Goal: Information Seeking & Learning: Learn about a topic

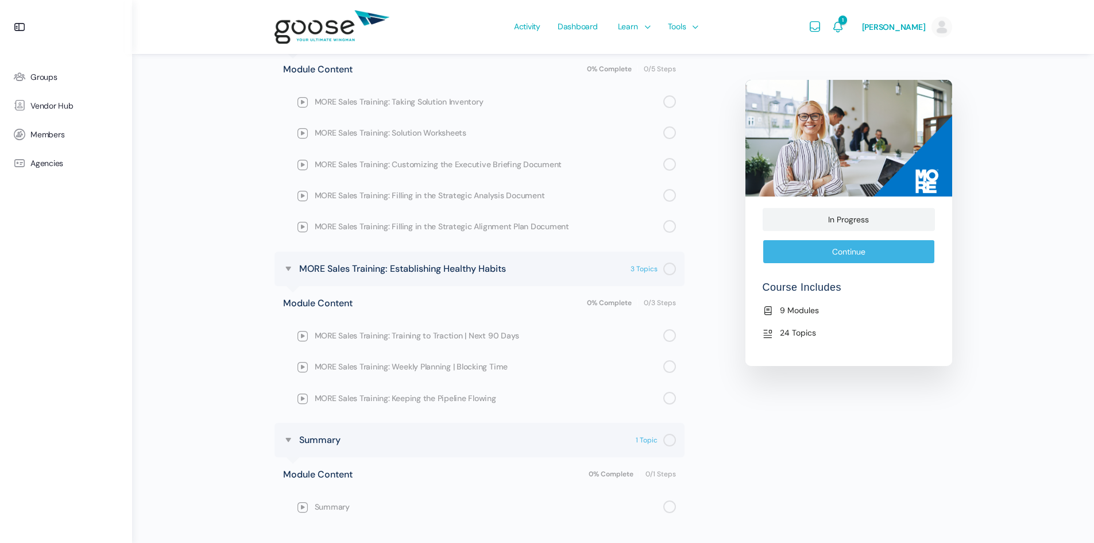
scroll to position [1403, 0]
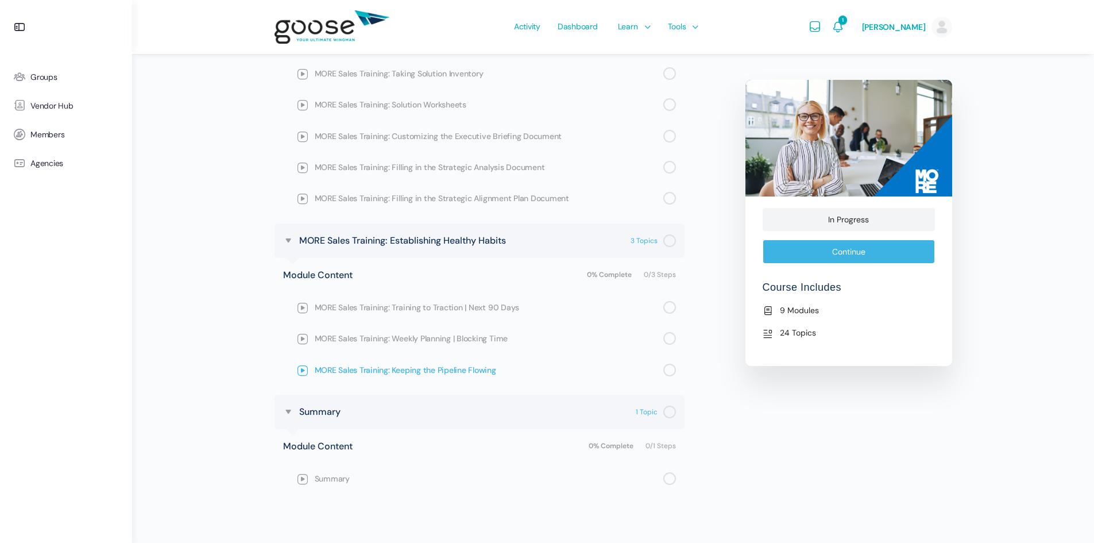
click at [390, 372] on span "MORE Sales Training: Keeping the Pipeline Flowing" at bounding box center [489, 370] width 349 height 13
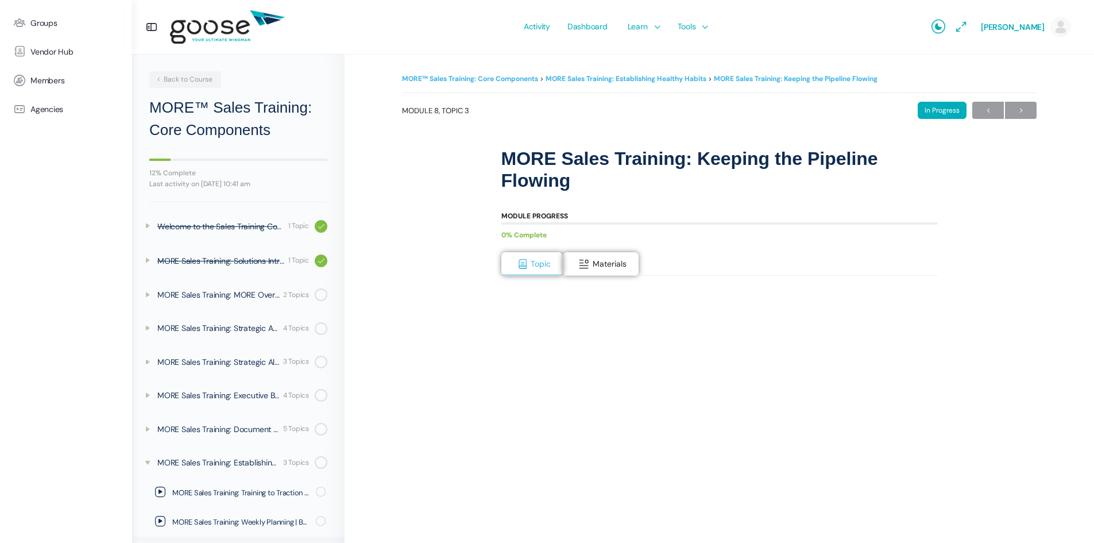
scroll to position [65, 0]
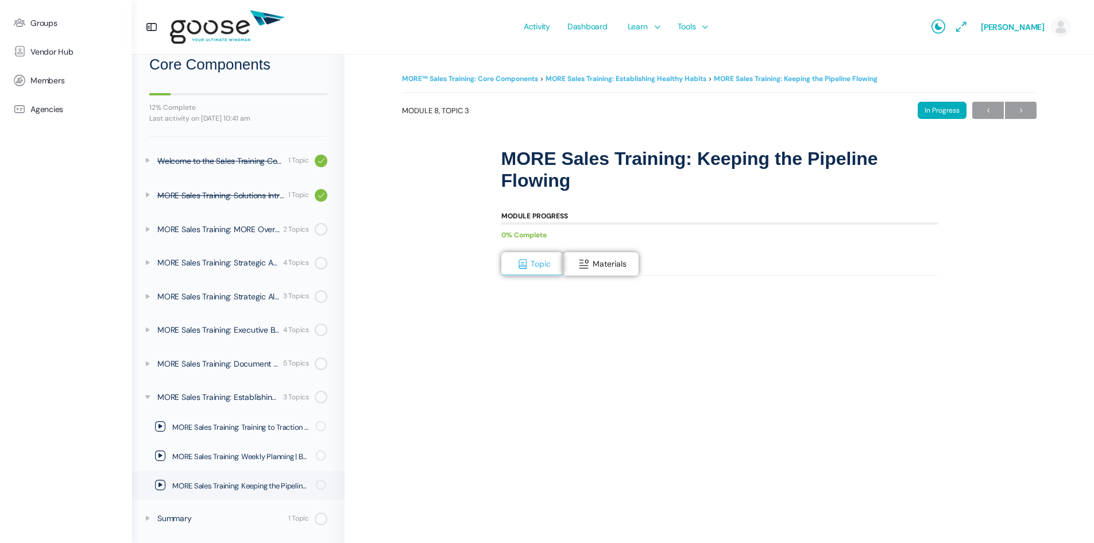
click at [593, 276] on div "Topic Materials" at bounding box center [719, 264] width 436 height 24
click at [600, 269] on span "Materials" at bounding box center [610, 263] width 34 height 10
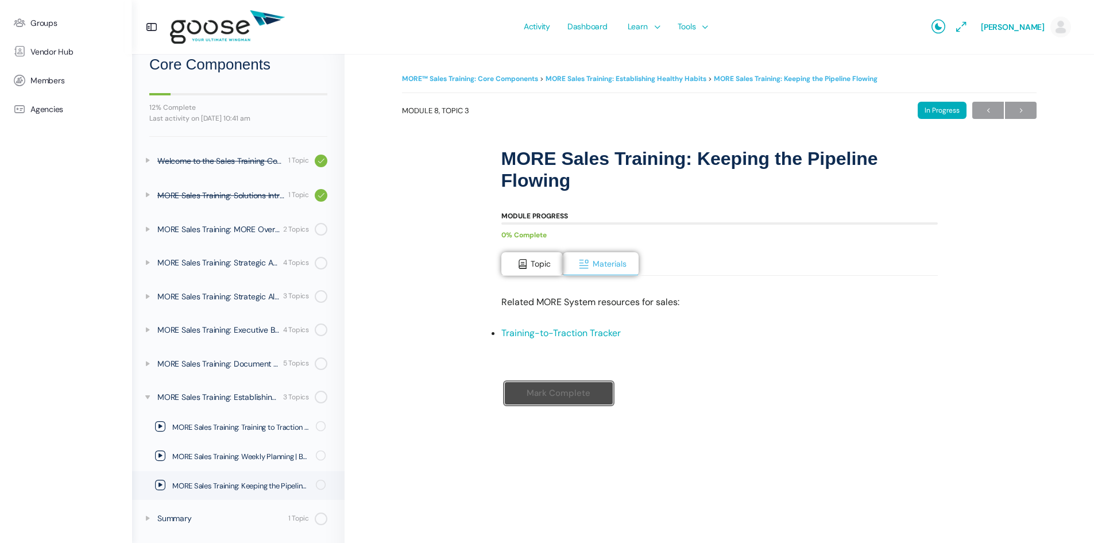
click at [543, 334] on link "Training-to-Traction Tracker" at bounding box center [560, 333] width 119 height 12
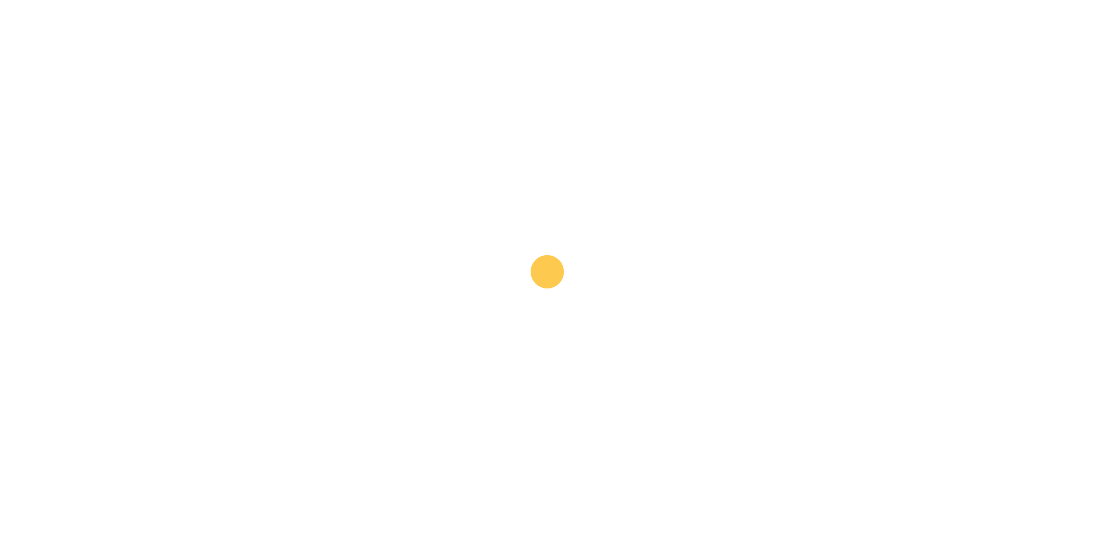
drag, startPoint x: 262, startPoint y: 131, endPoint x: 217, endPoint y: 71, distance: 75.1
click at [262, 131] on e-page-transition at bounding box center [547, 271] width 1094 height 543
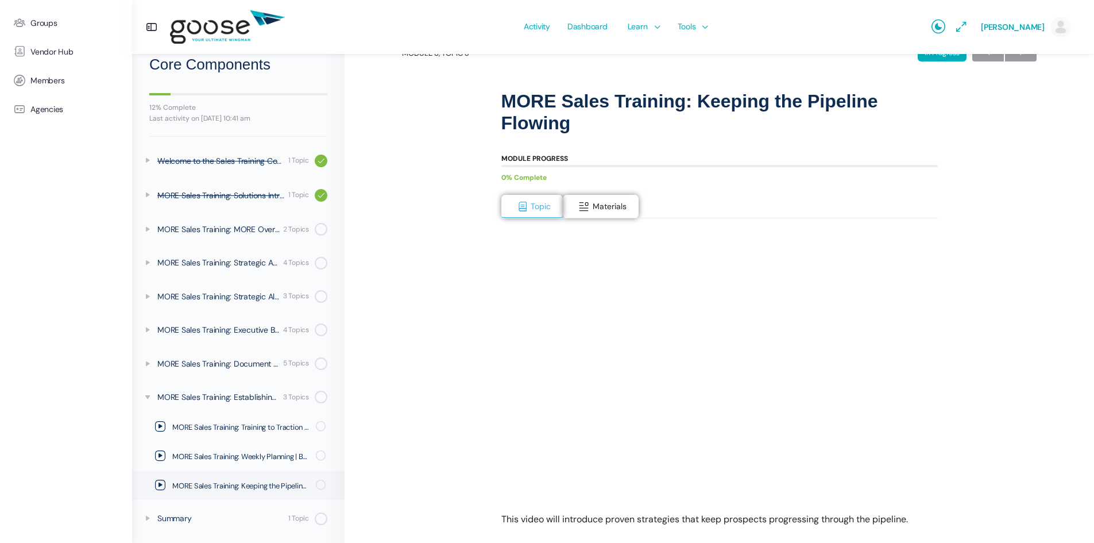
scroll to position [115, 0]
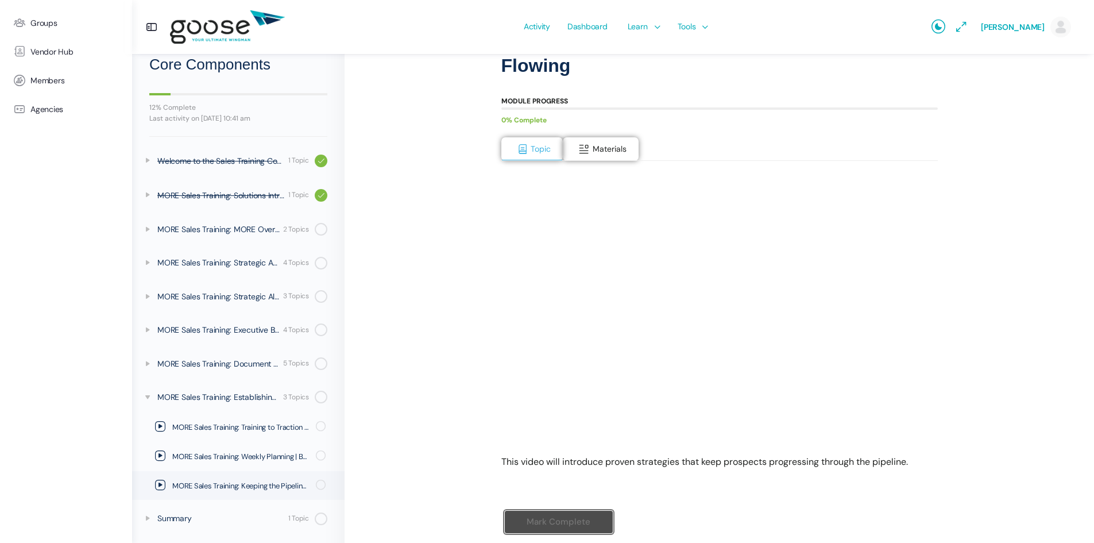
click at [940, 442] on div "MORE™ Sales Training: Core Components MORE Sales Training: Establishing Healthy…" at bounding box center [719, 260] width 635 height 608
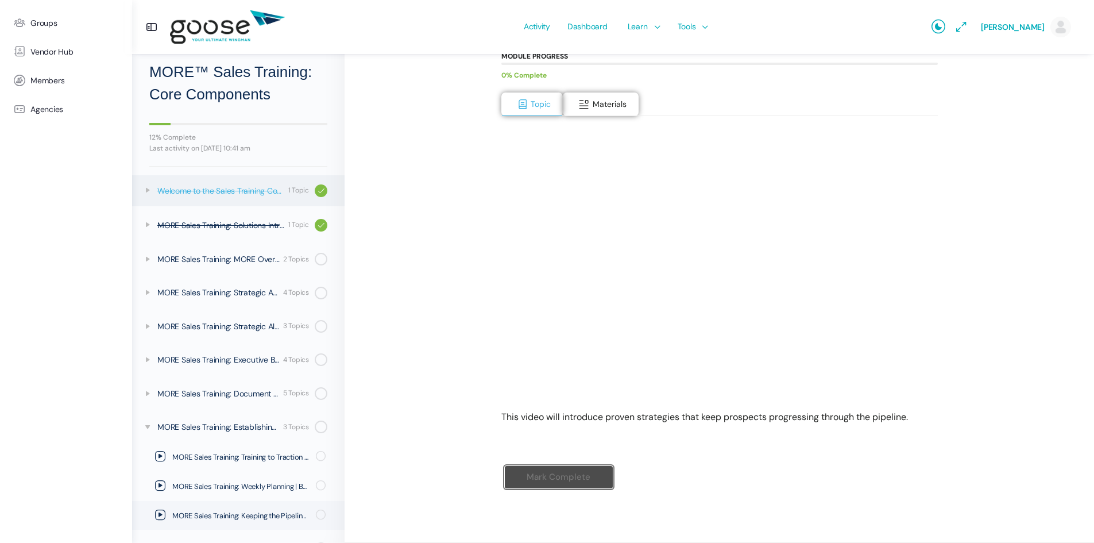
scroll to position [65, 0]
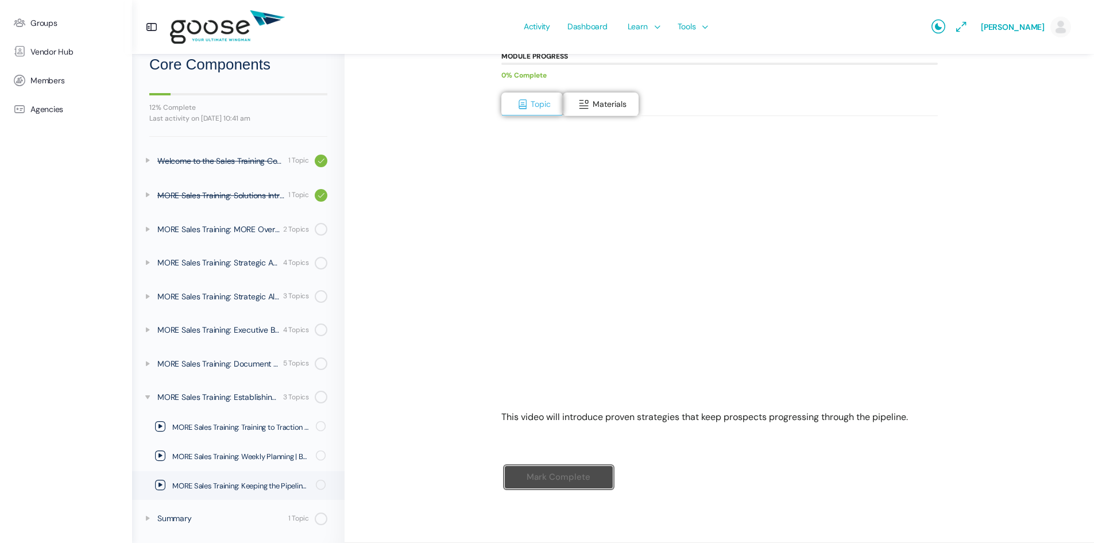
click at [236, 422] on span "MORE Sales Training: Training to Traction | Next 90 Days" at bounding box center [240, 427] width 136 height 11
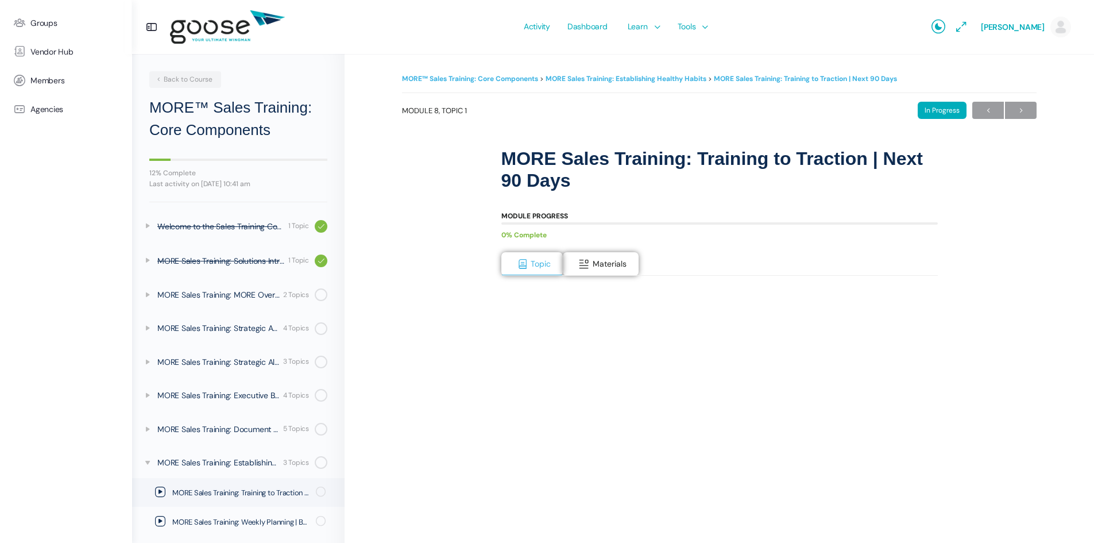
scroll to position [65, 0]
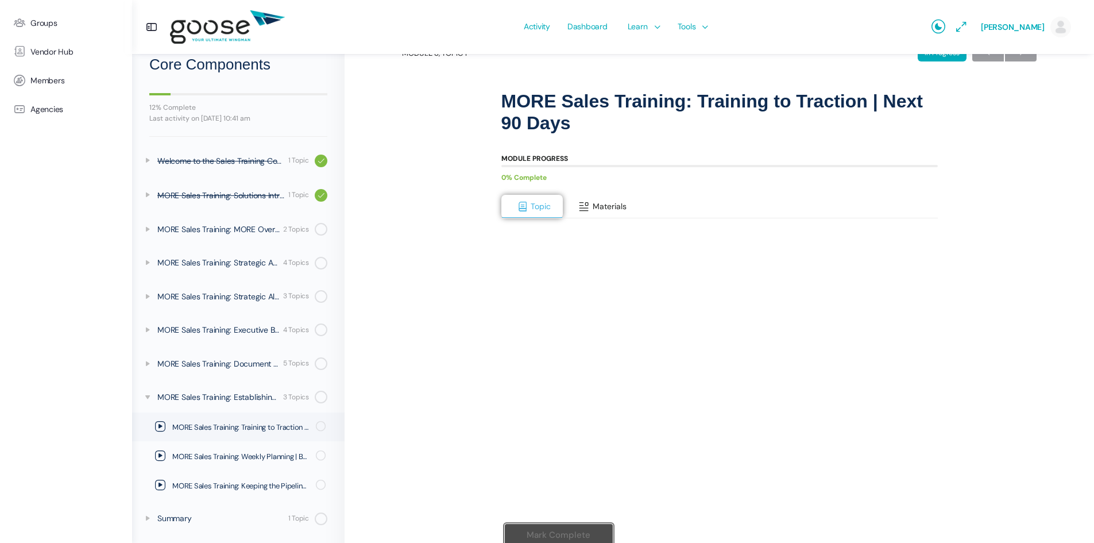
click at [627, 196] on button "Materials" at bounding box center [601, 207] width 76 height 24
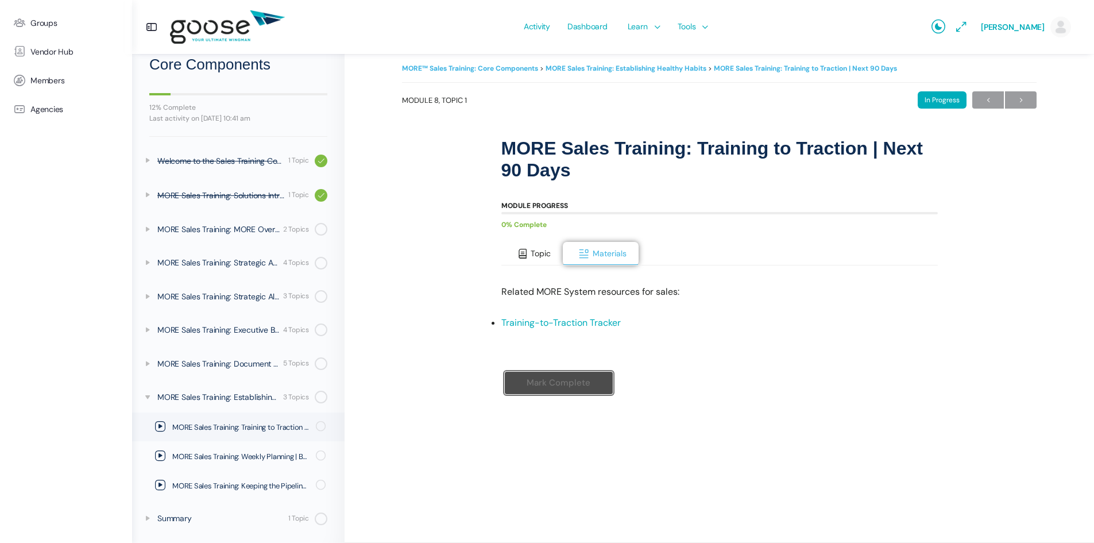
click at [530, 252] on button "Topic" at bounding box center [532, 254] width 62 height 24
